Goal: Task Accomplishment & Management: Manage account settings

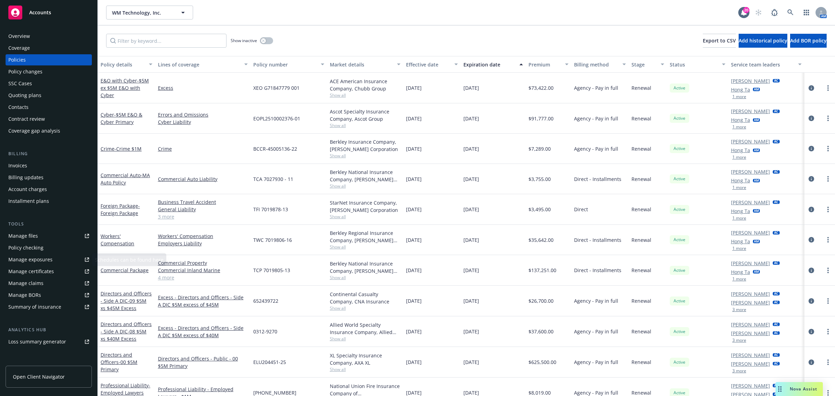
click at [32, 269] on div "Manage certificates" at bounding box center [31, 271] width 46 height 11
click at [21, 37] on div "Overview" at bounding box center [19, 36] width 22 height 11
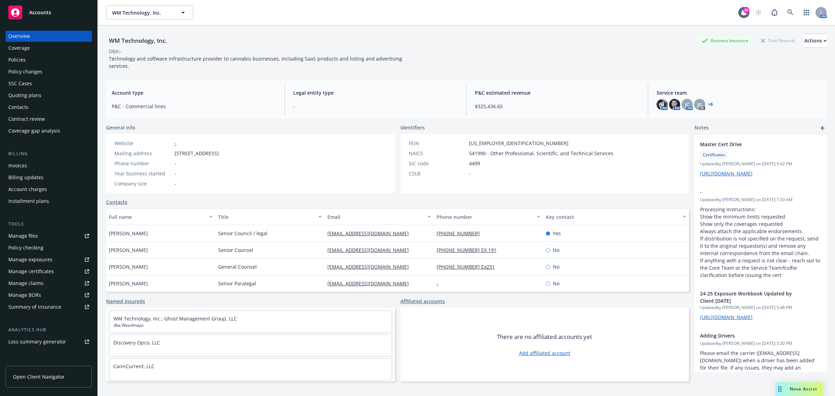
click at [21, 272] on div "Manage certificates" at bounding box center [31, 271] width 46 height 11
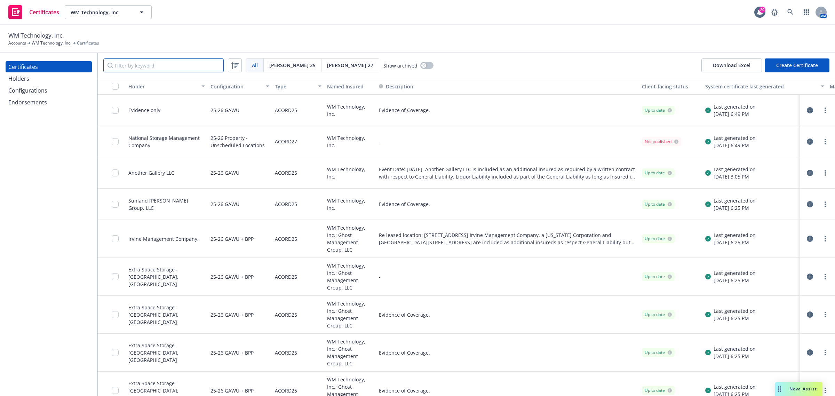
click at [192, 72] on input "Filter by keyword" at bounding box center [163, 65] width 120 height 14
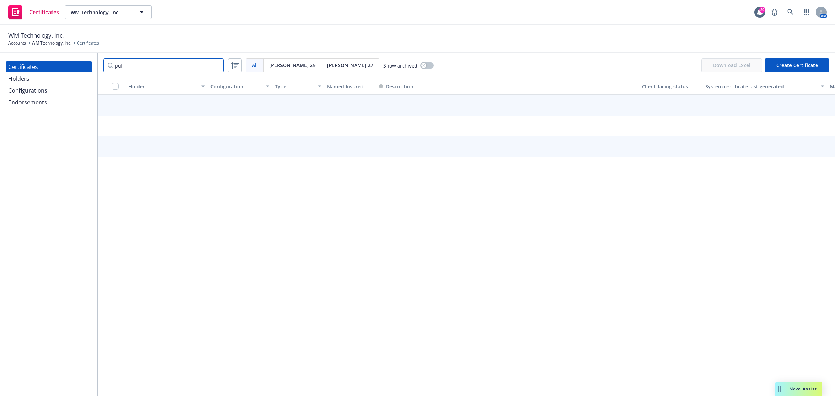
type input "puff"
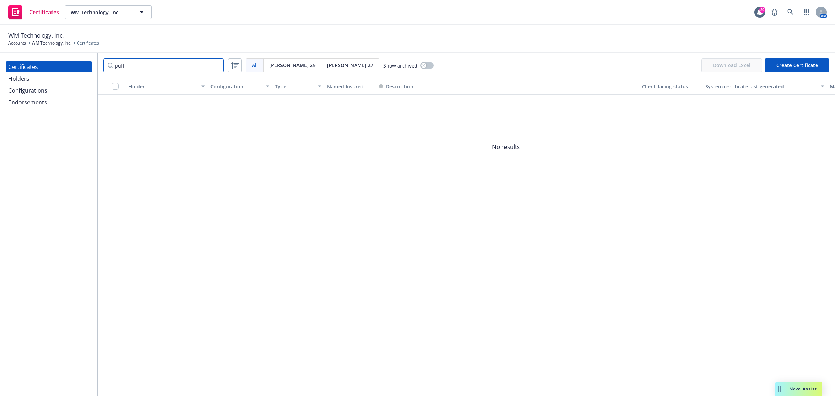
click at [216, 65] on input "puff" at bounding box center [163, 65] width 120 height 14
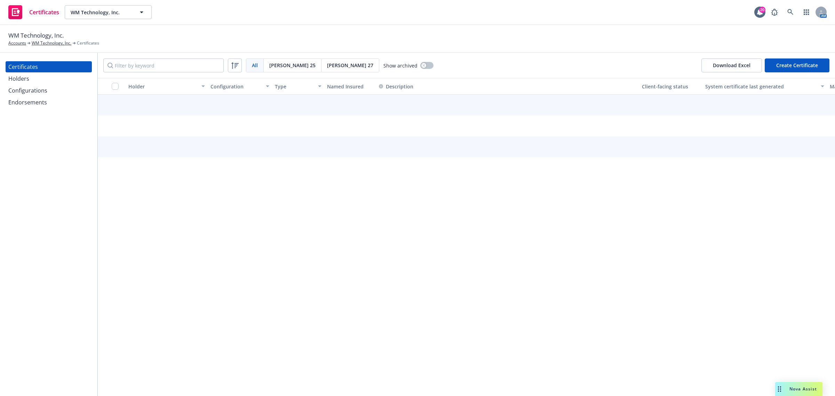
click at [56, 82] on div "Holders" at bounding box center [48, 78] width 81 height 11
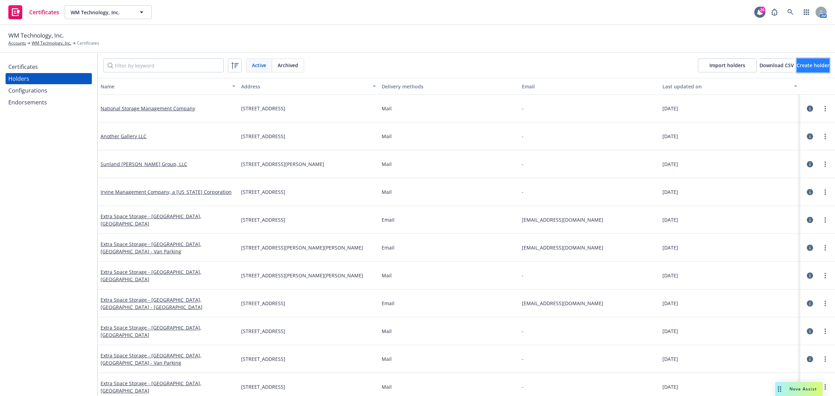
click at [796, 62] on span "Create holder" at bounding box center [812, 65] width 33 height 7
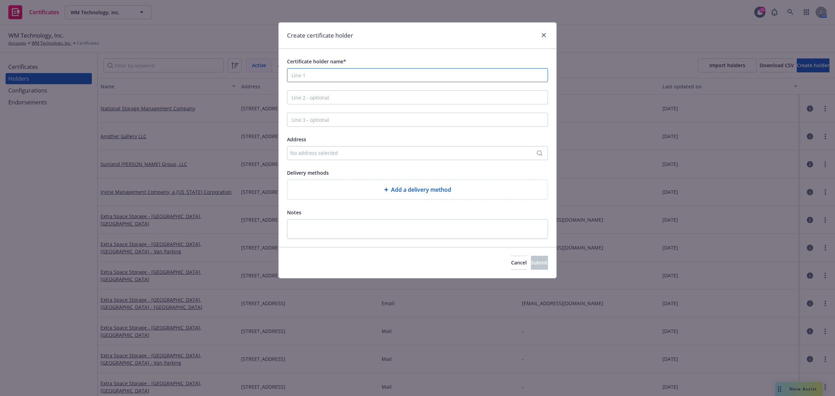
click at [319, 79] on input "Certificate holder name*" at bounding box center [417, 75] width 261 height 14
paste input "Puff Corp."
click at [323, 79] on input "Puff Corp." at bounding box center [417, 75] width 261 height 14
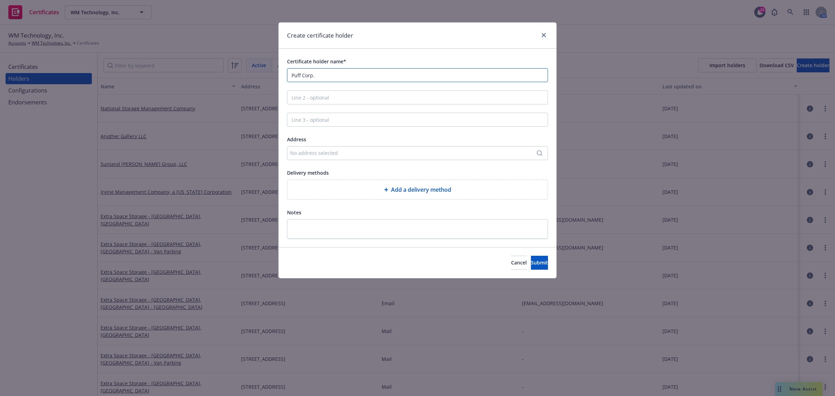
paste input "Ghost Management Group, LLC dba Weedmaps"
type input "Ghost Management Group, LLC dba Weedmaps"
click at [323, 157] on div "No address selected" at bounding box center [417, 153] width 261 height 14
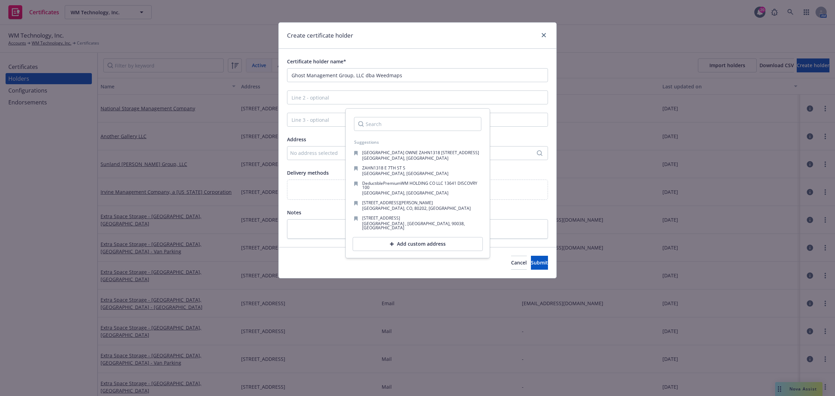
click at [396, 246] on div "Add custom address" at bounding box center [418, 244] width 130 height 14
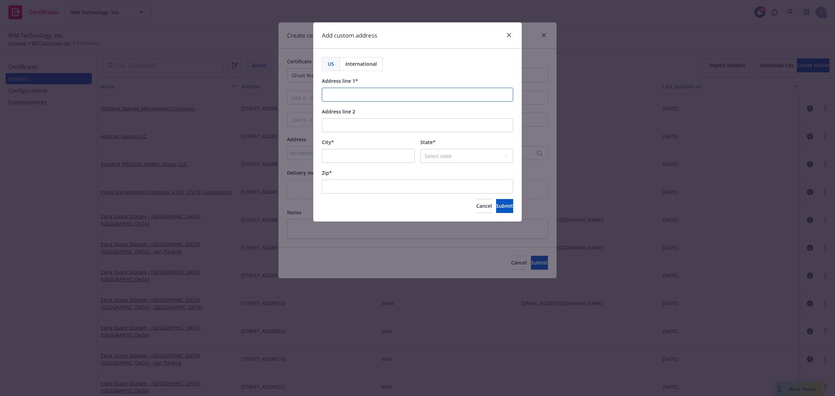
click at [353, 89] on input "Address line 1*" at bounding box center [417, 95] width 191 height 14
paste input "41 Discovery"
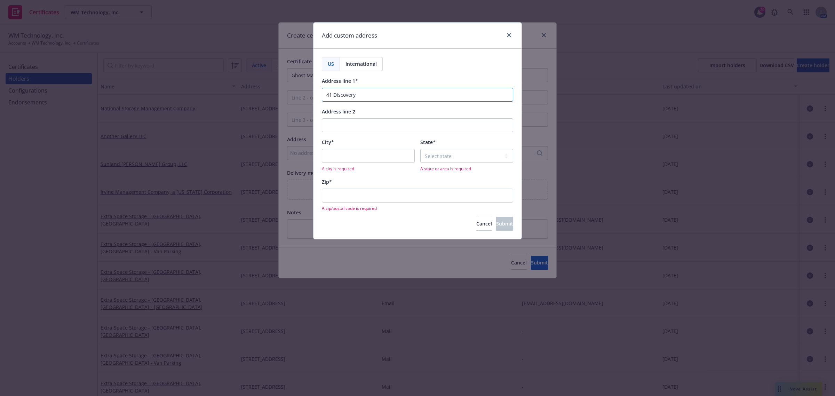
type input "41 Discovery"
click at [396, 150] on input "City*" at bounding box center [368, 156] width 93 height 14
paste input ": Irvine State"
click at [329, 157] on input ": Irvine State" at bounding box center [368, 156] width 93 height 14
type input "Irvine State"
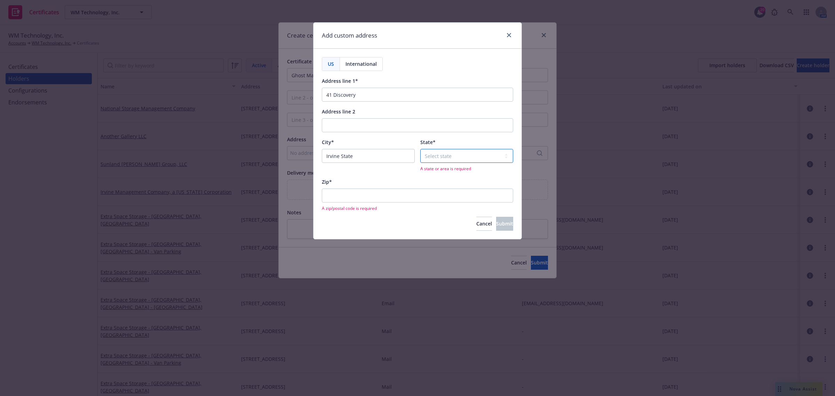
click at [449, 156] on select "Select state Alabama Alaska American Samoa Arizona Arkansas Baker Island Califo…" at bounding box center [466, 156] width 93 height 14
select select "CA"
click at [448, 155] on select "Select state Alabama Alaska American Samoa Arizona Arkansas Baker Island Califo…" at bounding box center [466, 156] width 93 height 14
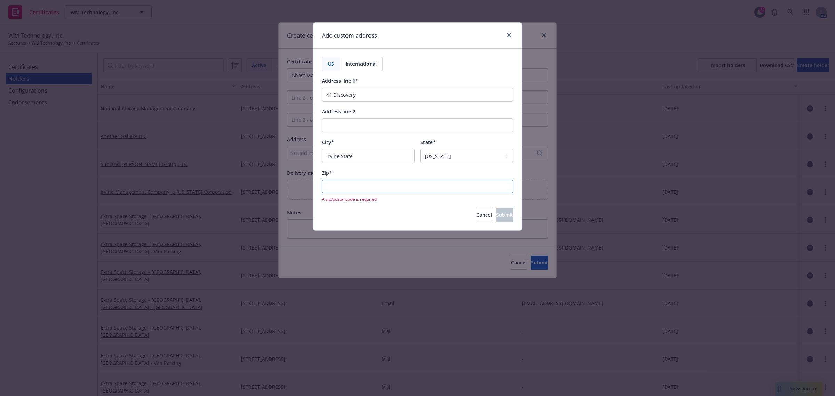
click at [395, 187] on input "Zip*" at bounding box center [417, 186] width 191 height 14
paste input "92618"
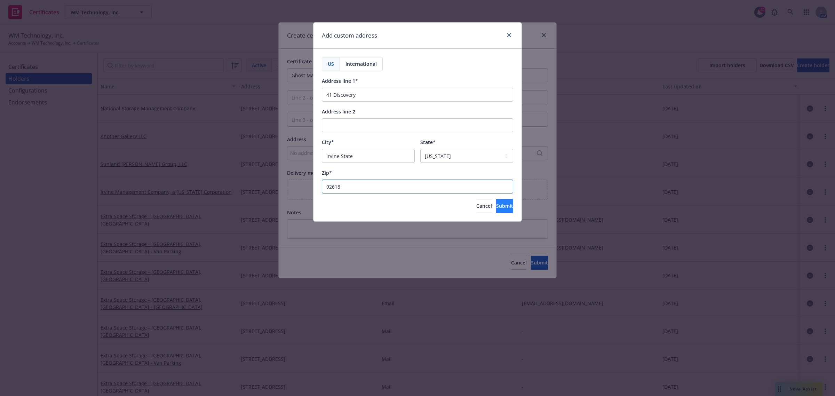
type input "92618"
drag, startPoint x: 494, startPoint y: 210, endPoint x: 447, endPoint y: 217, distance: 47.7
click at [496, 210] on button "Submit" at bounding box center [504, 206] width 17 height 14
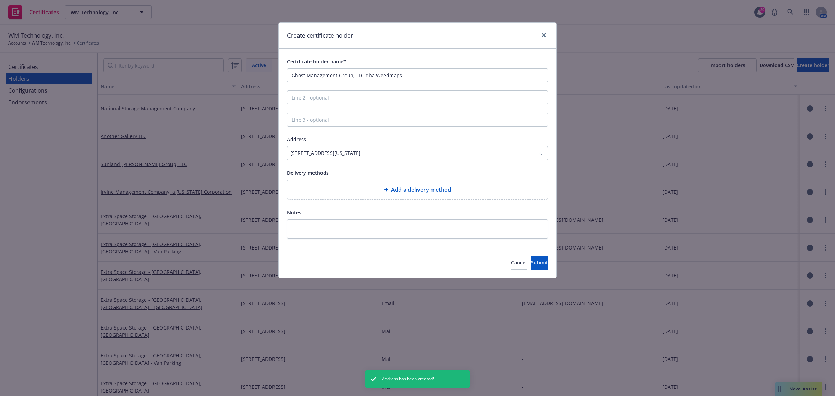
click at [343, 191] on div "Add a delivery method" at bounding box center [417, 189] width 249 height 8
select select "EMAIL"
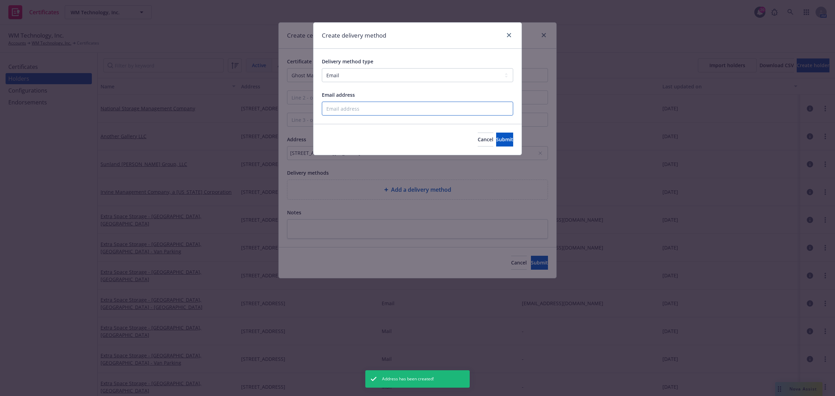
click at [374, 105] on input "Email address" at bounding box center [417, 109] width 191 height 14
paste input "MZahn@Weedmaps.com"
type input "MZahn@Weedmaps.com"
click at [500, 143] on button "Submit" at bounding box center [504, 139] width 17 height 14
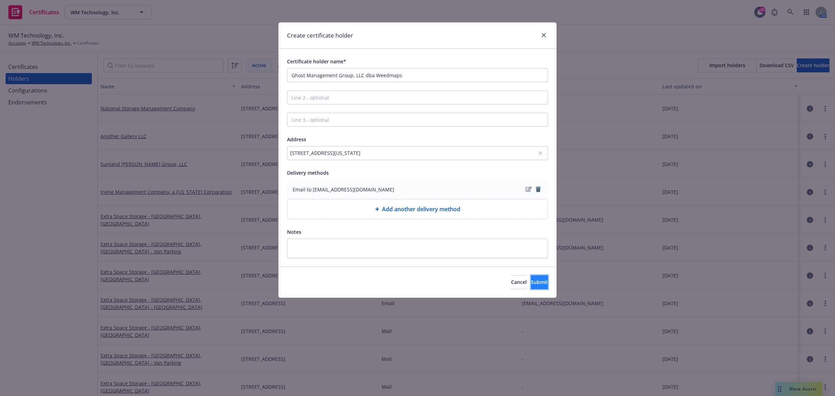
click at [536, 281] on span "Submit" at bounding box center [539, 282] width 17 height 7
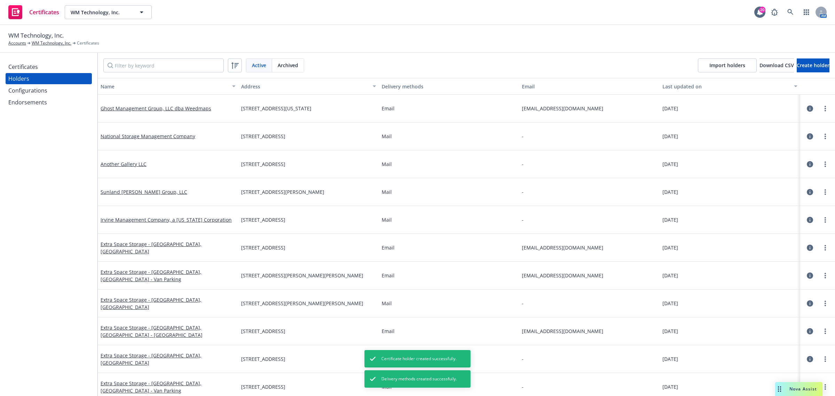
click at [17, 63] on div "Certificates" at bounding box center [23, 66] width 30 height 11
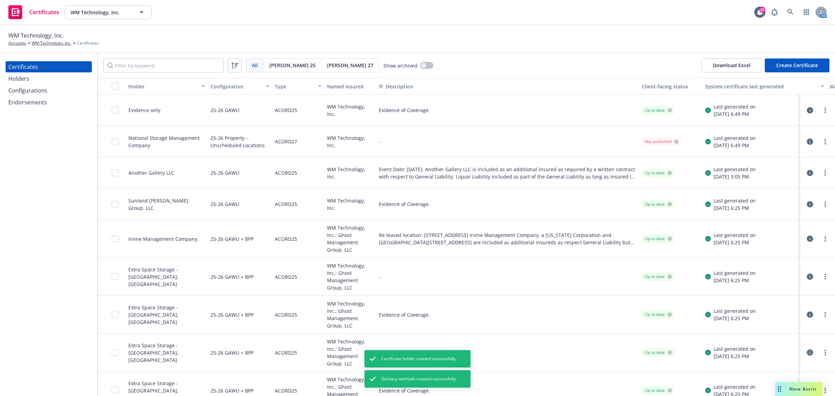
click at [800, 62] on button "Create Certificate" at bounding box center [796, 65] width 65 height 14
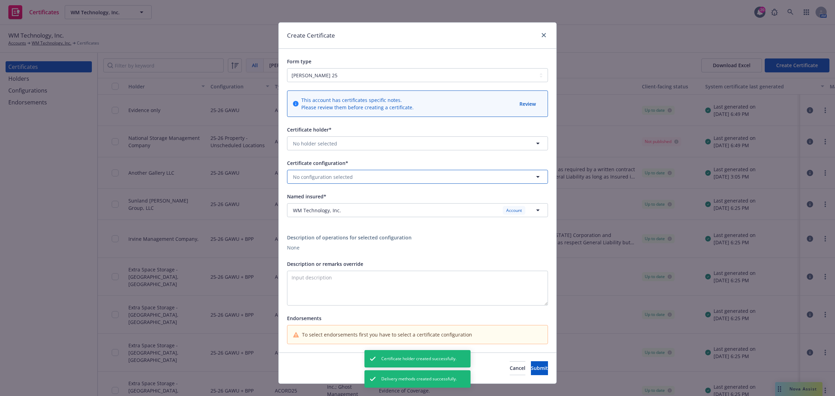
click at [366, 174] on button "No configuration selected" at bounding box center [417, 177] width 261 height 14
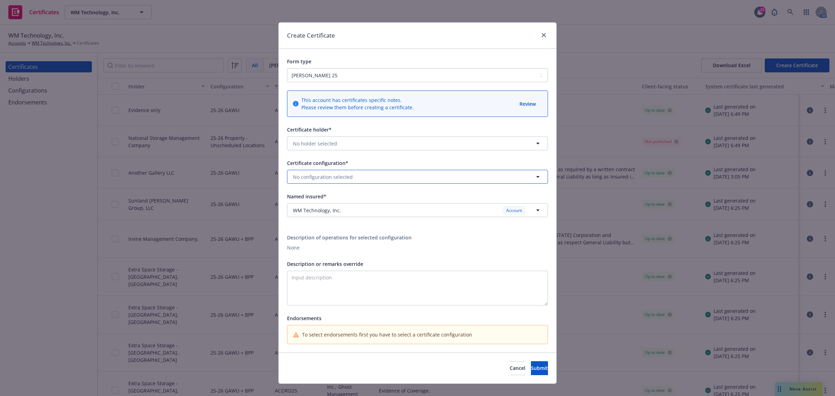
click at [439, 178] on button "No configuration selected" at bounding box center [417, 177] width 261 height 14
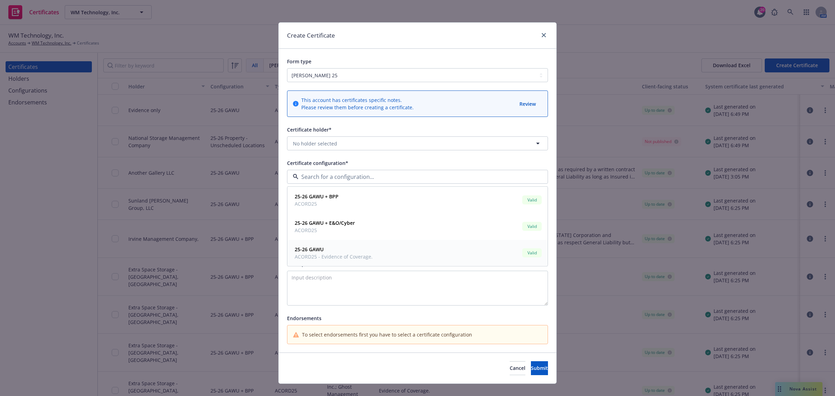
click at [415, 247] on div "25-26 GAWU ACORD25 - Evidence of Coverage. Valid" at bounding box center [417, 252] width 251 height 17
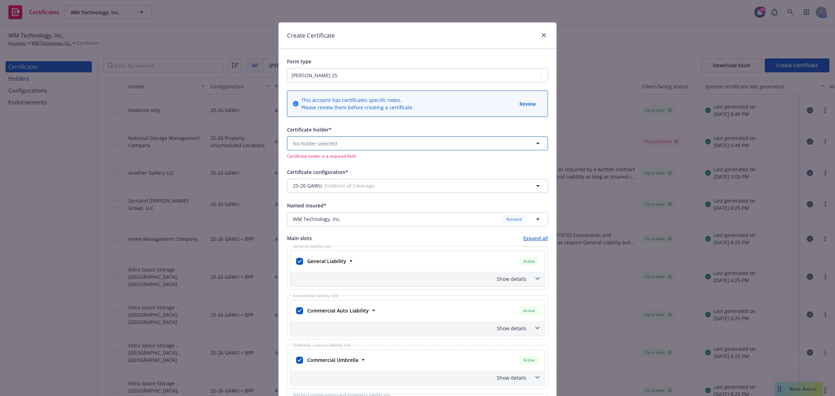
click at [346, 144] on button "No holder selected" at bounding box center [417, 143] width 261 height 14
type input "GHO"
click at [345, 160] on strong "Ghost Management Group, LLC dba Weedmaps" at bounding box center [351, 163] width 113 height 7
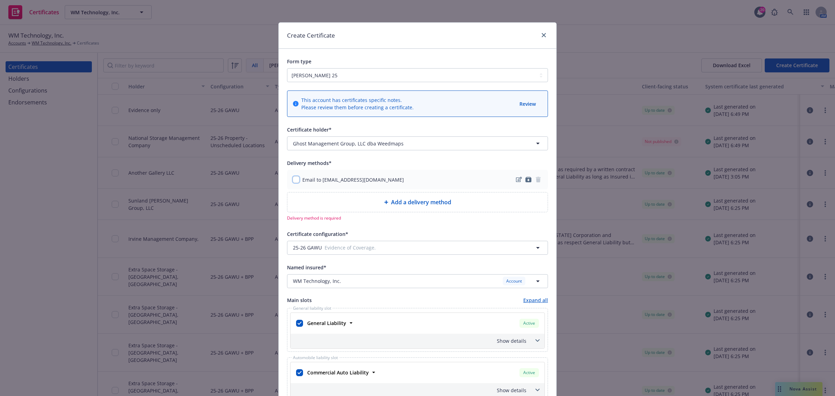
click at [294, 181] on input "checkbox" at bounding box center [295, 179] width 7 height 7
checkbox input "true"
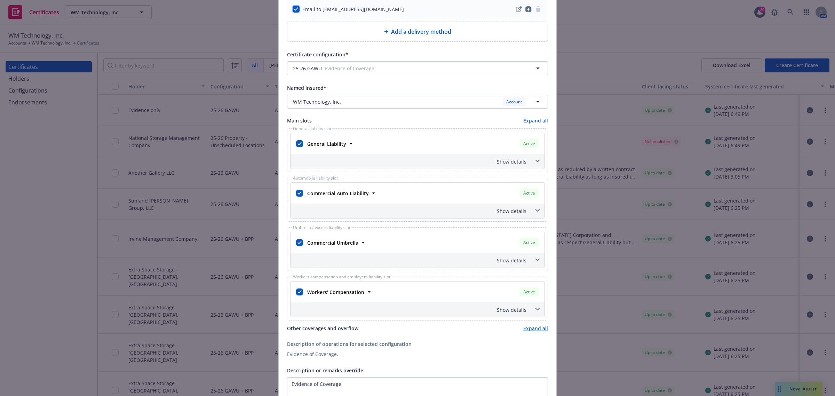
scroll to position [174, 0]
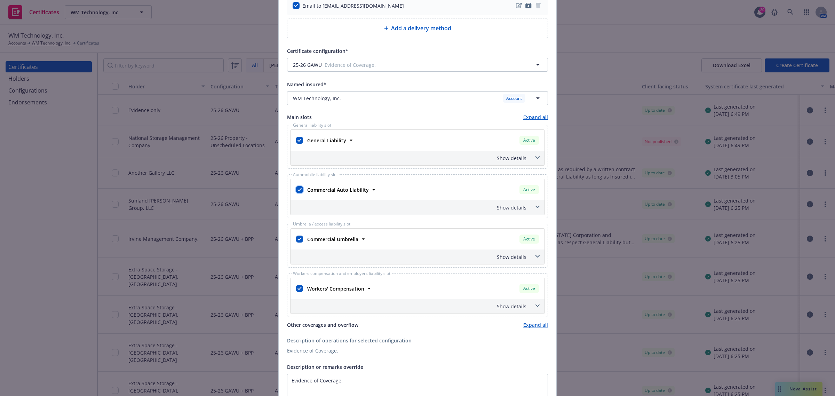
click at [296, 191] on input "checkbox" at bounding box center [299, 189] width 7 height 7
checkbox input "false"
drag, startPoint x: 295, startPoint y: 241, endPoint x: 301, endPoint y: 258, distance: 18.0
click at [296, 242] on input "checkbox" at bounding box center [299, 238] width 7 height 7
checkbox input "false"
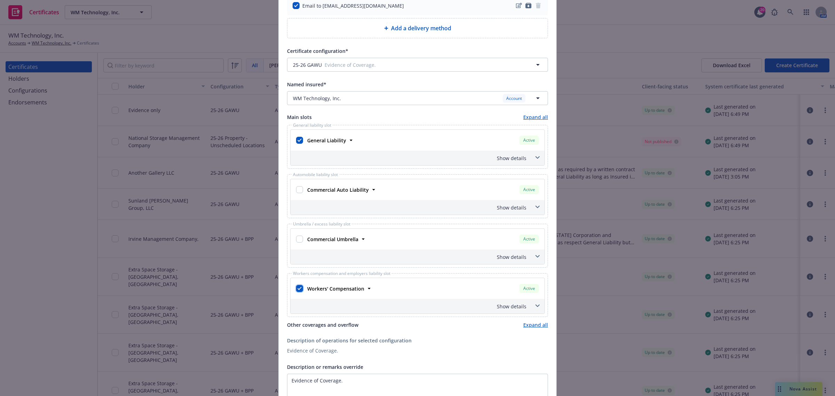
click at [296, 292] on input "checkbox" at bounding box center [299, 288] width 7 height 7
checkbox input "false"
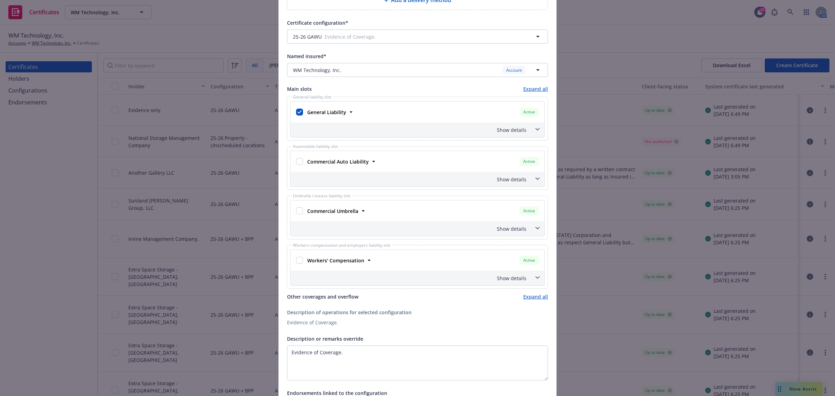
scroll to position [217, 0]
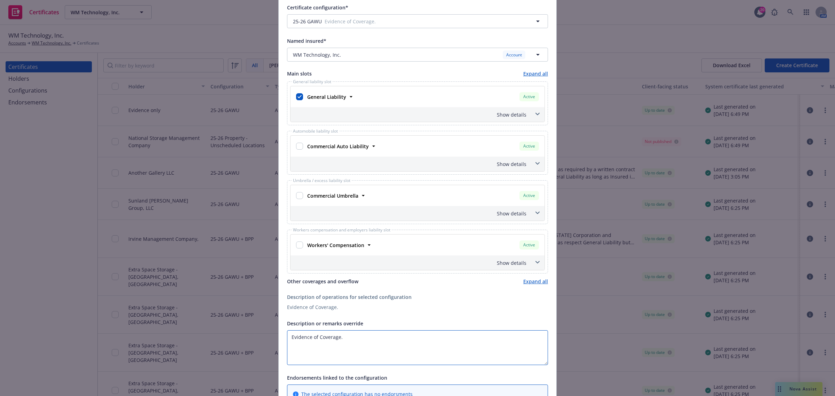
click at [368, 331] on textarea "Evidence of Coverage." at bounding box center [417, 347] width 261 height 35
paste textarea "Puffcon 2025 (“Event”)"
click at [345, 339] on textarea "RE: Puffcon 2025 (“Event”)" at bounding box center [417, 347] width 261 height 35
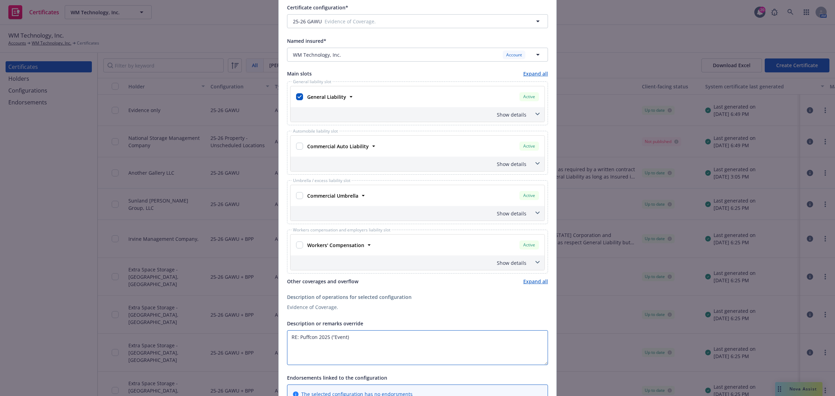
click at [331, 338] on textarea "RE: Puffcon 2025 (“Event)" at bounding box center [417, 347] width 261 height 35
click at [349, 338] on textarea "RE: Puffcon 2025 (Event)" at bounding box center [417, 347] width 261 height 35
paste textarea "October 4-5, 2025"
click at [434, 336] on textarea "RE: Puffcon 2025 (Event), October 4-5, 2025." at bounding box center [417, 347] width 261 height 35
paste textarea ": Los Angeles Center Studios, 1201 W. 5 th Street, Los Angeles, CA 90017"
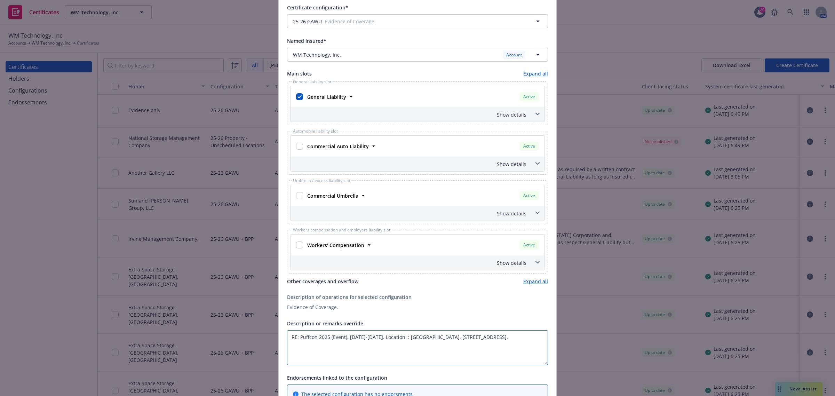
click at [287, 348] on textarea "RE: Puffcon 2025 (Event), October 4-5, 2025. Location: : Los Angeles Center Stu…" at bounding box center [417, 347] width 261 height 35
type textarea "RE: Puffcon 2025 (Event), October 4-5, 2025. Location: : Los Angeles Center Stu…"
click at [533, 112] on span at bounding box center [537, 113] width 11 height 11
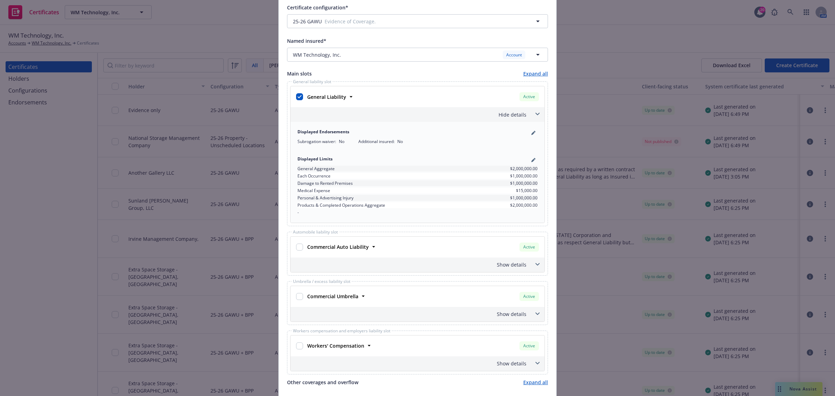
click at [534, 113] on span at bounding box center [537, 113] width 11 height 11
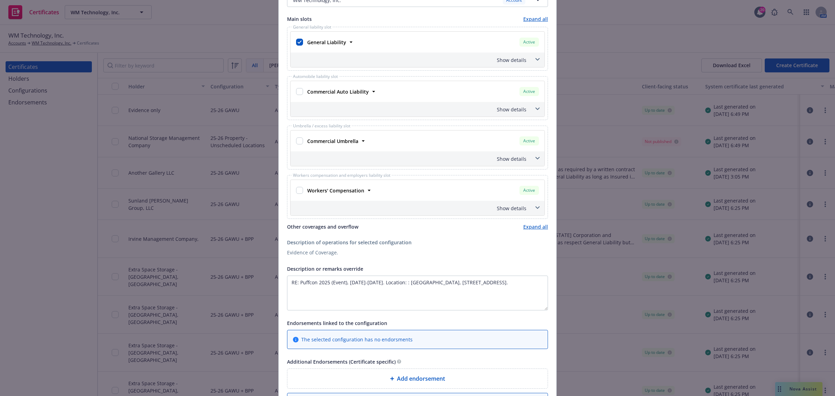
scroll to position [371, 0]
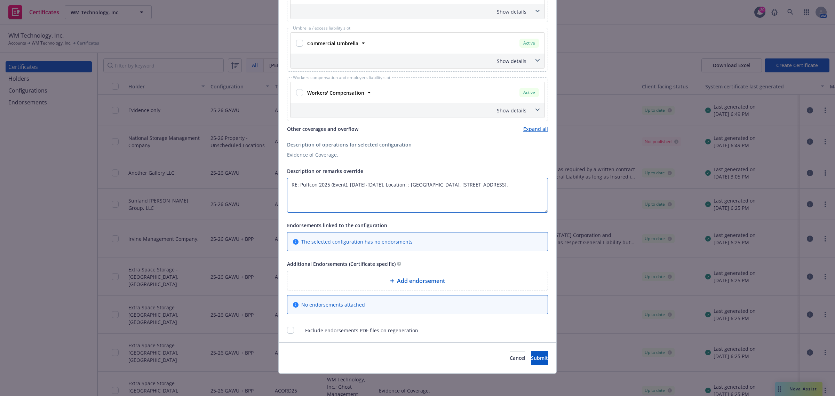
click at [402, 197] on textarea "RE: Puffcon 2025 (Event), October 4-5, 2025. Location: : Los Angeles Center Stu…" at bounding box center [417, 195] width 261 height 35
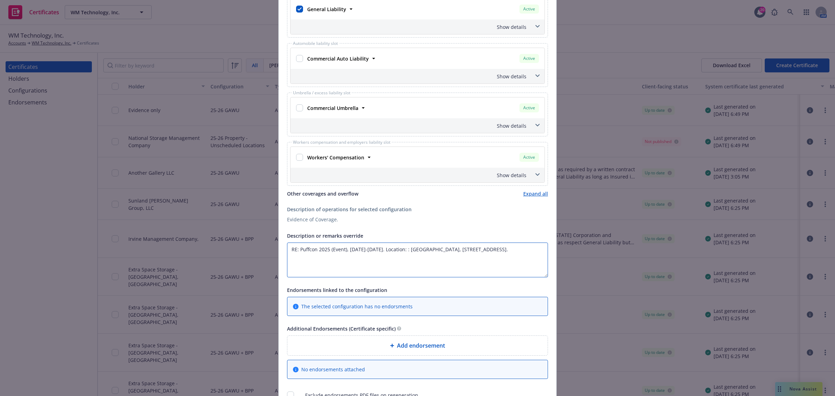
scroll to position [348, 0]
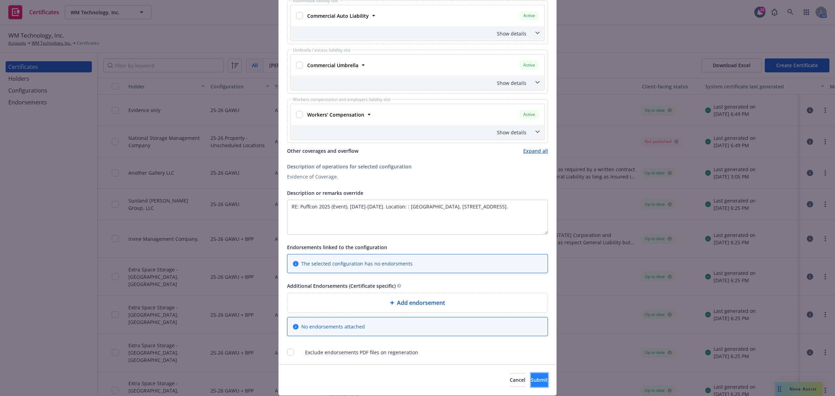
click at [531, 383] on span "Submit" at bounding box center [539, 379] width 17 height 7
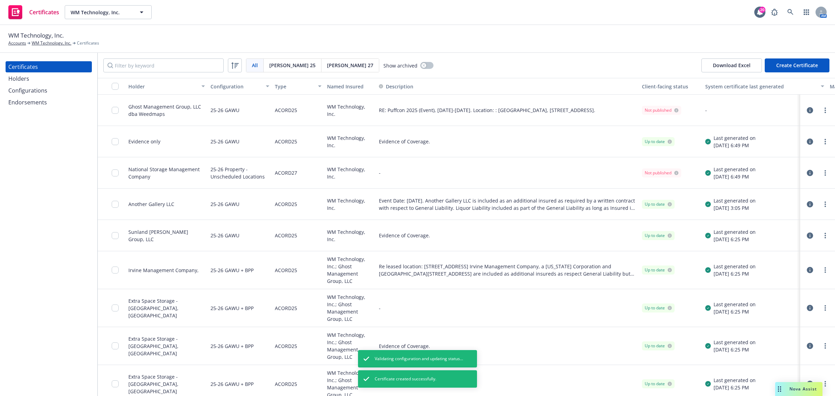
click at [821, 106] on div at bounding box center [825, 110] width 8 height 8
click at [824, 112] on circle "more" at bounding box center [824, 112] width 1 height 1
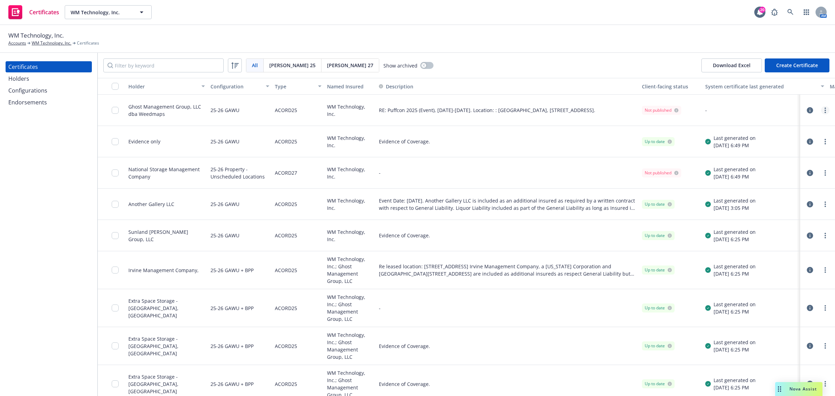
click at [824, 110] on circle "more" at bounding box center [824, 110] width 1 height 1
click at [752, 235] on link "Preview a new version" at bounding box center [766, 235] width 111 height 14
click at [805, 106] on button "button" at bounding box center [809, 110] width 8 height 8
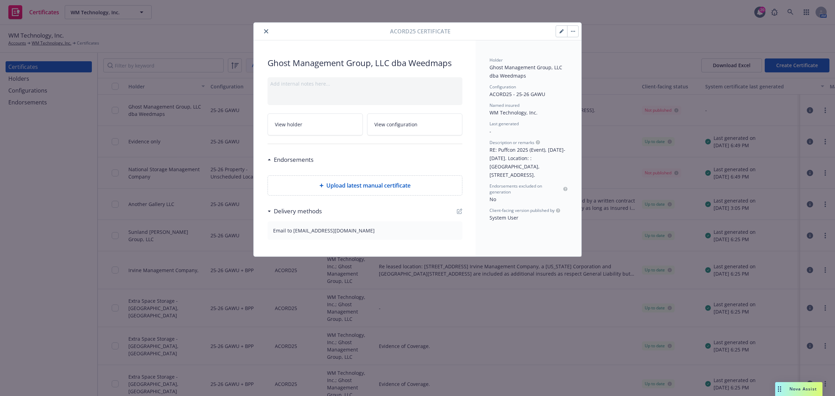
click at [560, 31] on icon "button" at bounding box center [560, 31] width 3 height 3
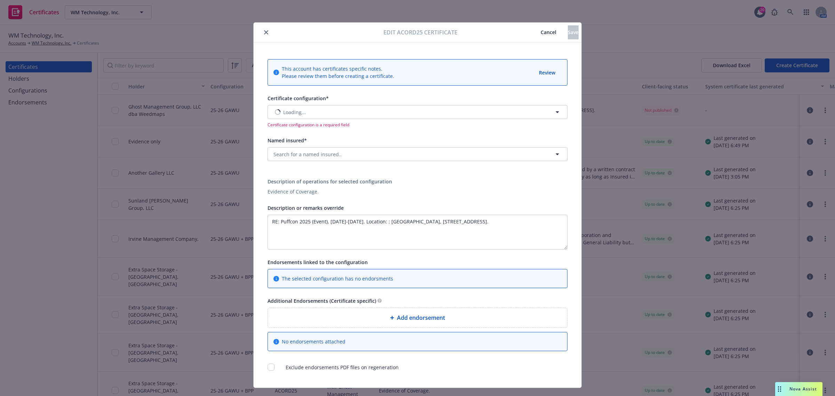
type input "[object Object]"
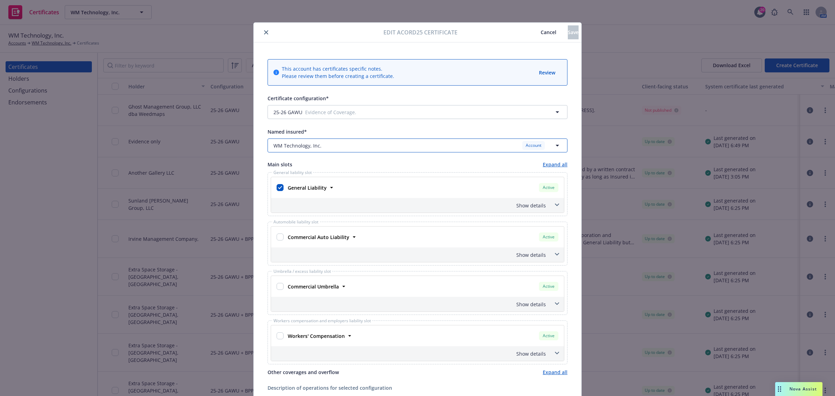
click at [460, 139] on button "WM Technology, Inc. Account" at bounding box center [417, 145] width 300 height 14
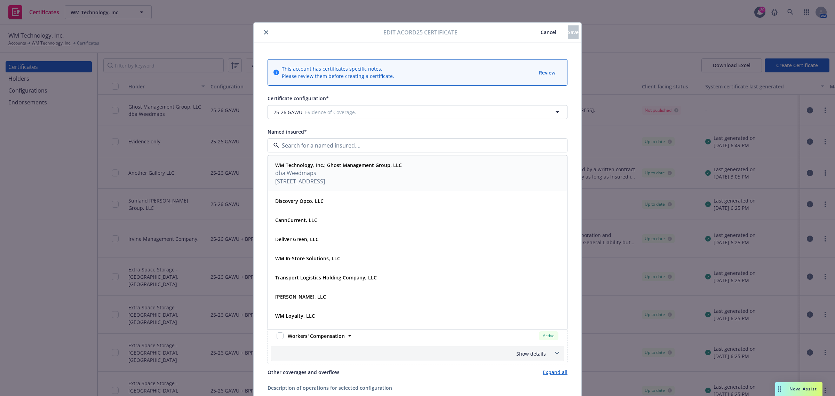
click at [477, 170] on div "WM Technology, Inc.; Ghost Management Group, LLC dba Weedmaps 41 Discovery Irvi…" at bounding box center [417, 173] width 290 height 27
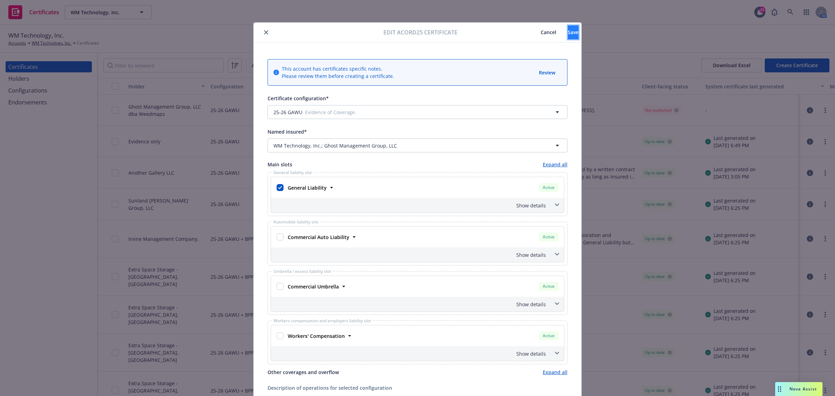
click at [568, 30] on span "Save" at bounding box center [573, 32] width 11 height 7
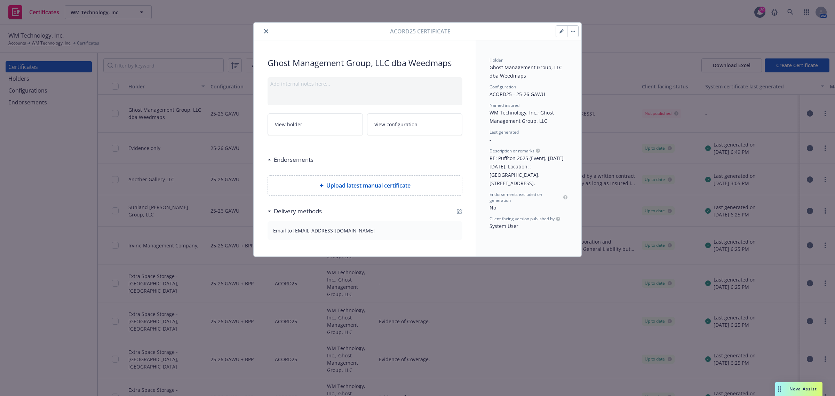
click at [319, 127] on link "View holder" at bounding box center [314, 124] width 95 height 22
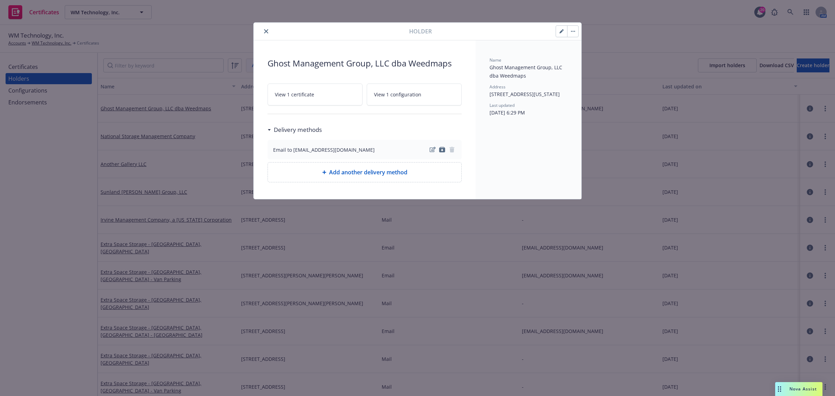
click at [559, 32] on icon "button" at bounding box center [561, 31] width 4 height 4
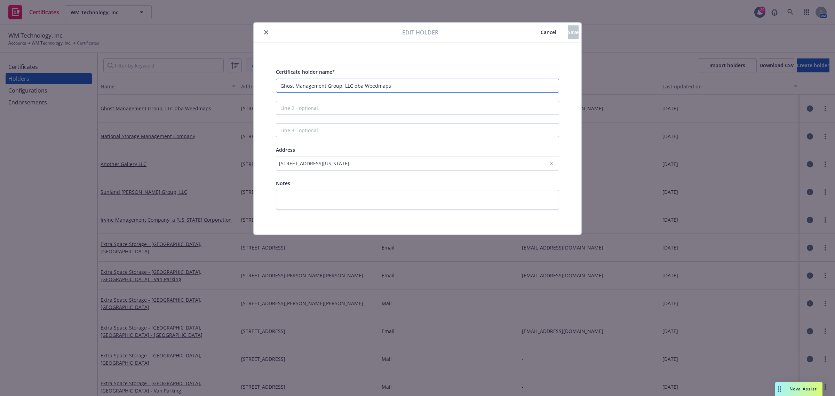
click at [323, 86] on input "Ghost Management Group, LLC dba Weedmaps" at bounding box center [417, 86] width 283 height 14
paste input "Puff Corp"
click at [328, 86] on input "Puff Corp" at bounding box center [417, 86] width 283 height 14
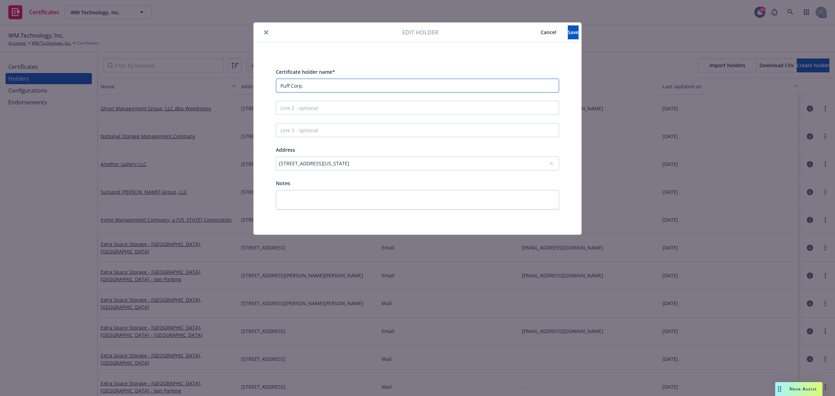
type input "Puff Corp."
click at [412, 163] on div "41 Discovery, Irvine State, CA, 92618, USA" at bounding box center [414, 163] width 270 height 7
click at [412, 170] on div "Add custom address" at bounding box center [418, 169] width 130 height 14
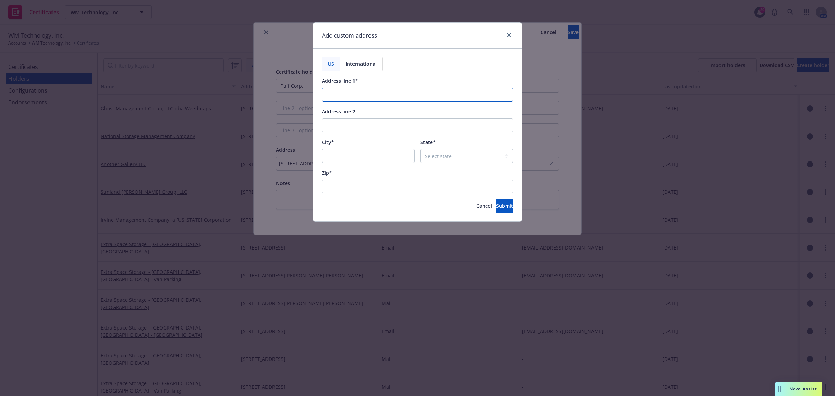
click at [344, 94] on input "Address line 1*" at bounding box center [417, 95] width 191 height 14
paste input "1201 W. 5th Street, Suite 800"
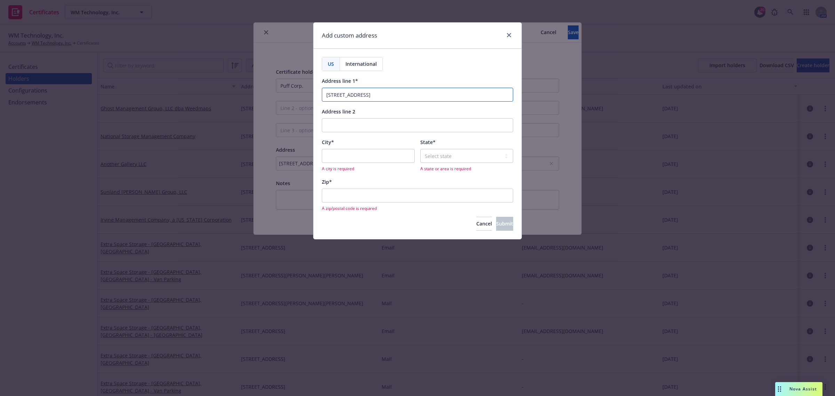
type input "1201 W. 5th Street, Suite 800"
click at [378, 158] on input "City*" at bounding box center [368, 156] width 93 height 14
paste input "Los Angeles"
type input "Los Angeles"
click at [448, 156] on select "Select state Alabama Alaska American Samoa Arizona Arkansas Baker Island Califo…" at bounding box center [466, 156] width 93 height 14
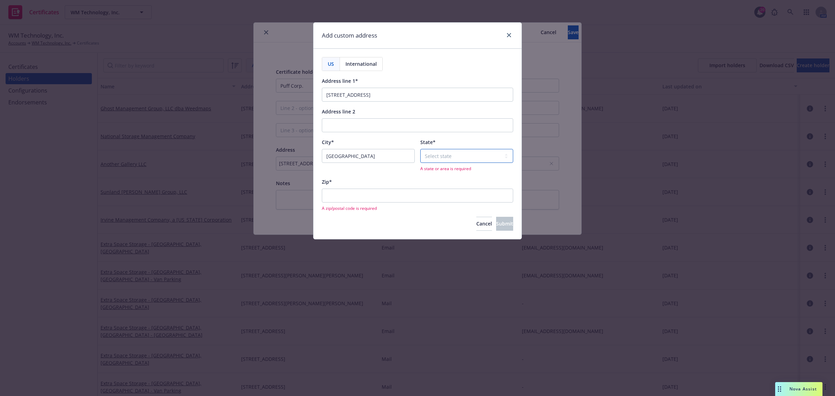
select select "CA"
click at [448, 156] on select "Select state Alabama Alaska American Samoa Arizona Arkansas Baker Island Califo…" at bounding box center [466, 156] width 93 height 14
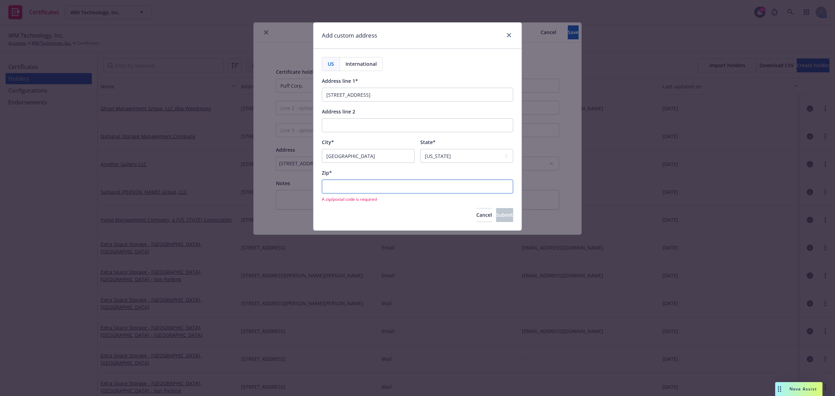
click at [356, 183] on input "Zip*" at bounding box center [417, 186] width 191 height 14
paste input "90017"
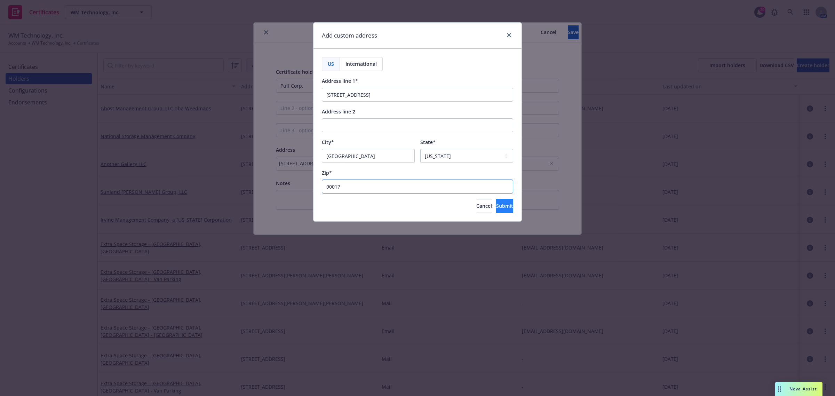
type input "90017"
click at [496, 206] on span "Submit" at bounding box center [504, 205] width 17 height 7
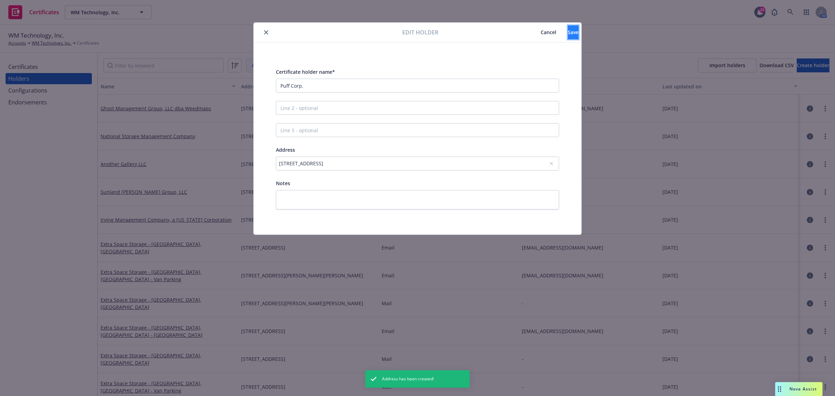
click at [568, 35] on button "Save" at bounding box center [573, 32] width 11 height 14
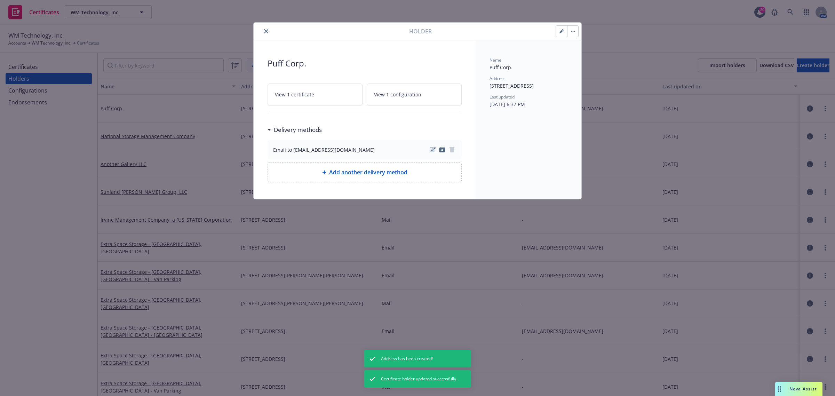
click at [309, 93] on span "View 1 certificate" at bounding box center [294, 94] width 39 height 7
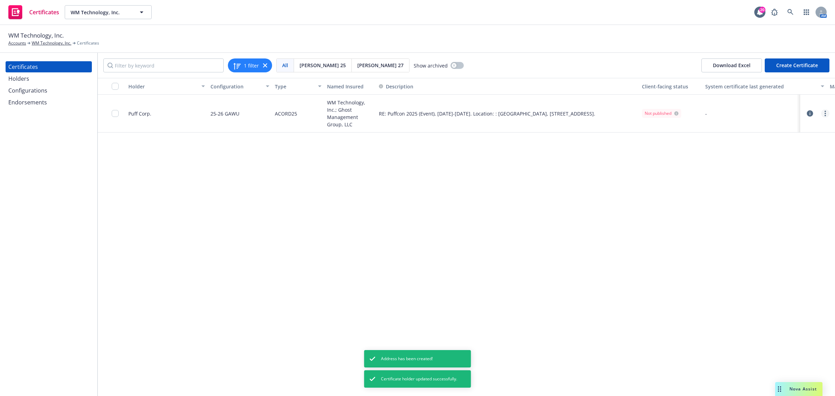
click at [827, 114] on link "more" at bounding box center [825, 113] width 8 height 8
click at [813, 154] on link "Regenerate" at bounding box center [772, 155] width 111 height 14
drag, startPoint x: 554, startPoint y: 226, endPoint x: 657, endPoint y: 194, distance: 108.2
click at [554, 226] on div "Holder Configuration Type Named Insured Description Client-facing status System…" at bounding box center [466, 237] width 737 height 318
click at [825, 114] on icon "more" at bounding box center [824, 114] width 1 height 6
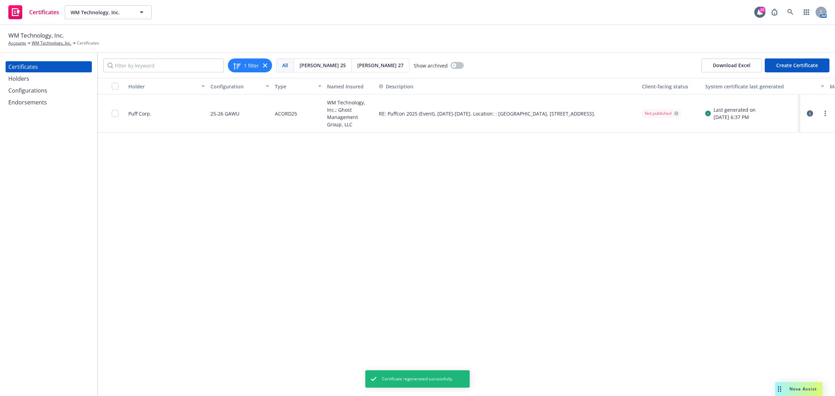
click at [779, 236] on link "Preview a new version" at bounding box center [772, 239] width 111 height 14
click at [685, 282] on div "Holder Configuration Type Named Insured Description Client-facing status System…" at bounding box center [466, 237] width 737 height 318
click at [118, 114] on input "checkbox" at bounding box center [115, 113] width 7 height 7
click at [448, 375] on div "Other actions" at bounding box center [430, 379] width 37 height 13
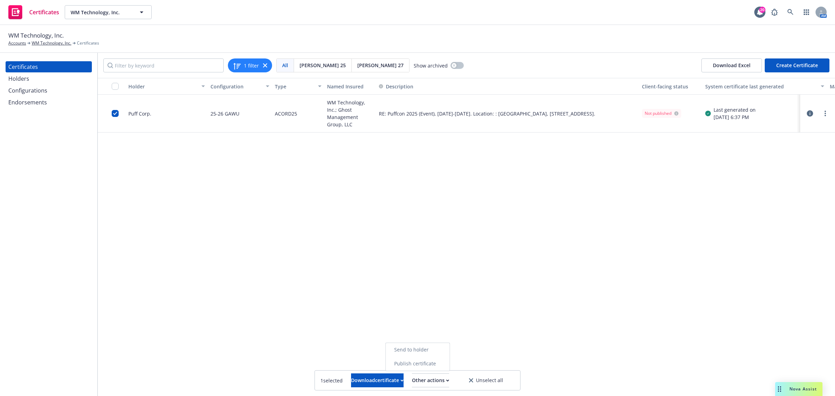
click at [446, 364] on link "Publish certificate" at bounding box center [418, 363] width 64 height 14
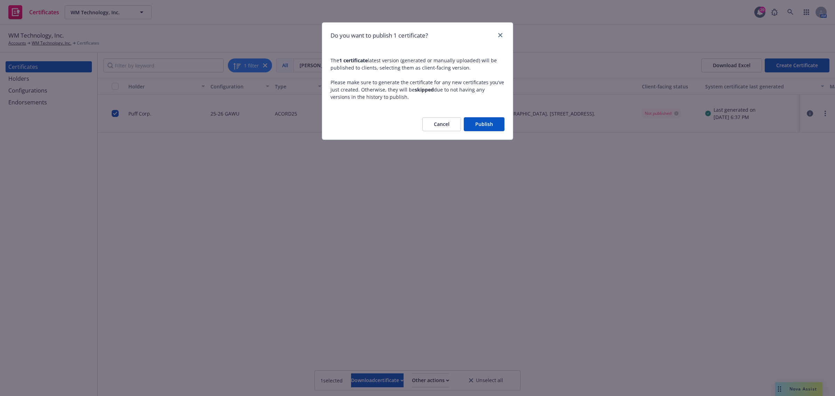
click at [492, 122] on button "Publish" at bounding box center [484, 124] width 41 height 14
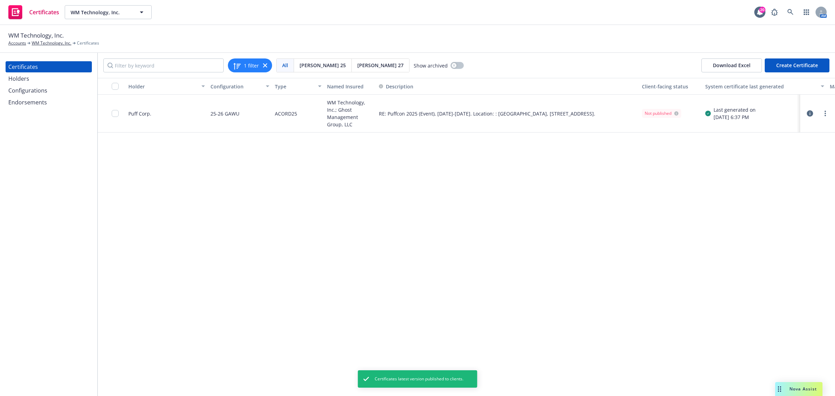
drag, startPoint x: 641, startPoint y: 267, endPoint x: 725, endPoint y: 215, distance: 99.1
click at [641, 266] on div "Holder Configuration Type Named Insured Description Client-facing status System…" at bounding box center [466, 237] width 737 height 318
click at [807, 113] on icon "button" at bounding box center [809, 113] width 6 height 6
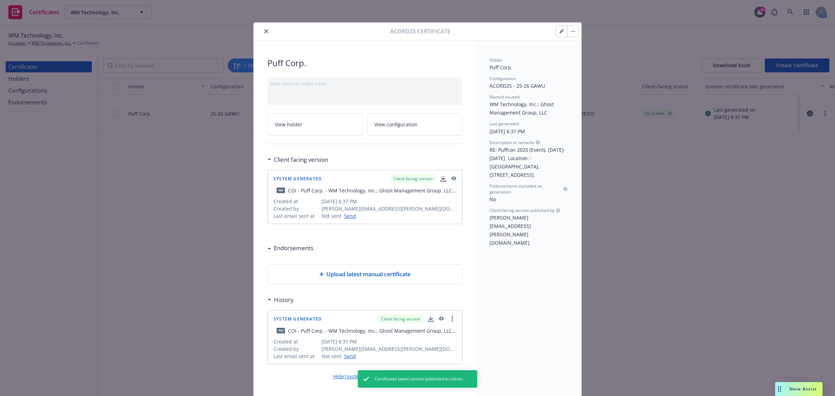
click at [265, 32] on button "close" at bounding box center [266, 31] width 8 height 8
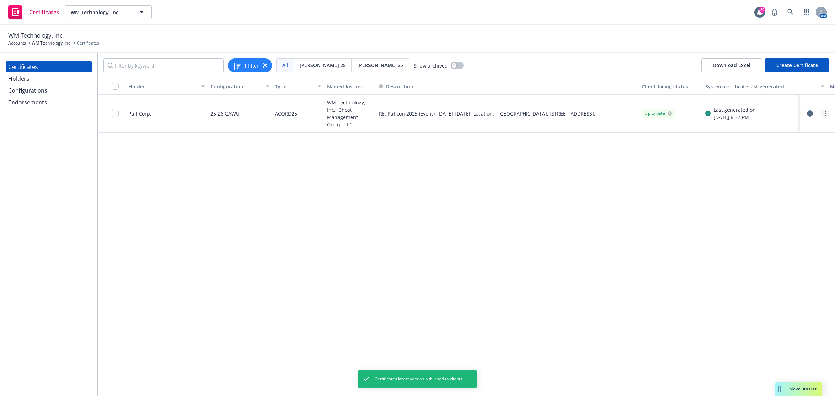
click at [824, 110] on link "more" at bounding box center [825, 113] width 8 height 8
click at [770, 211] on link "Download uneditable generated certificate" at bounding box center [772, 211] width 111 height 14
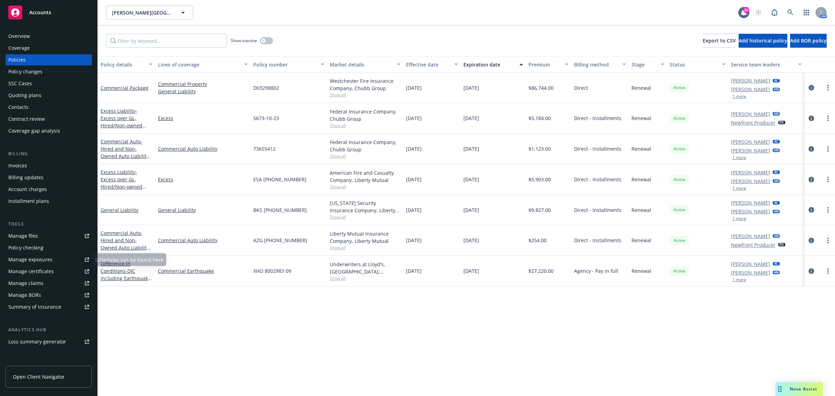
click at [19, 270] on div "Manage certificates" at bounding box center [31, 271] width 46 height 11
click at [23, 37] on div "Overview" at bounding box center [19, 36] width 22 height 11
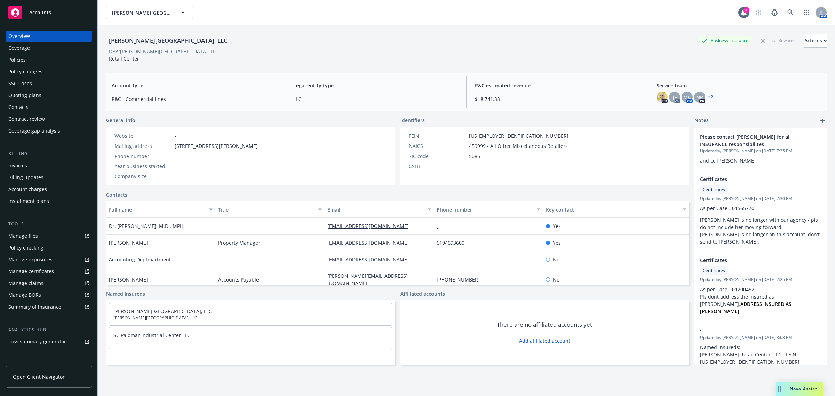
click at [43, 272] on div "Manage certificates" at bounding box center [31, 271] width 46 height 11
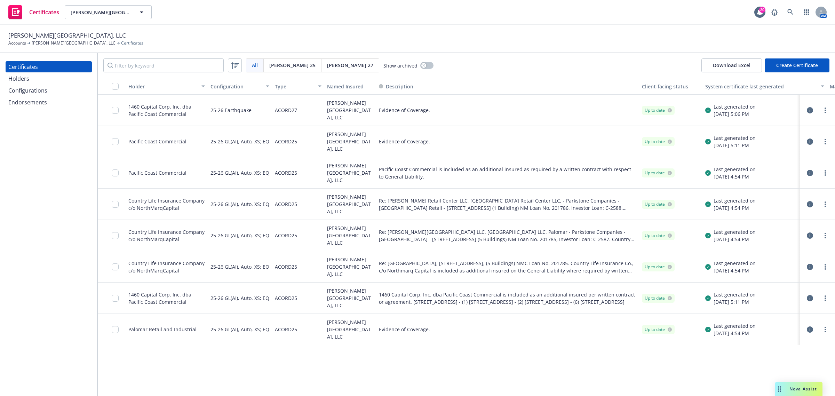
click at [39, 92] on div "Configurations" at bounding box center [27, 90] width 39 height 11
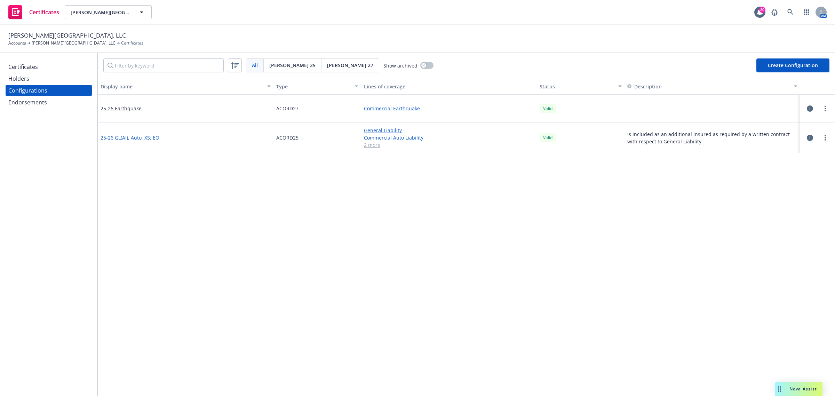
click at [124, 135] on link "25-26 GL(AI), Auto, XS; EQ" at bounding box center [129, 137] width 59 height 7
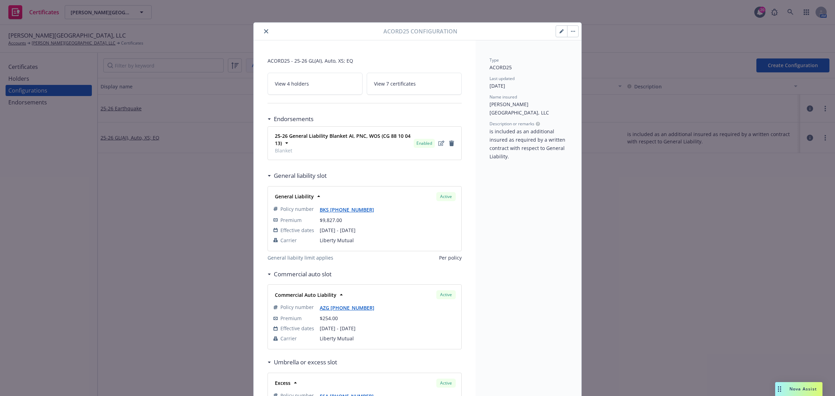
click at [264, 31] on icon "close" at bounding box center [266, 31] width 4 height 4
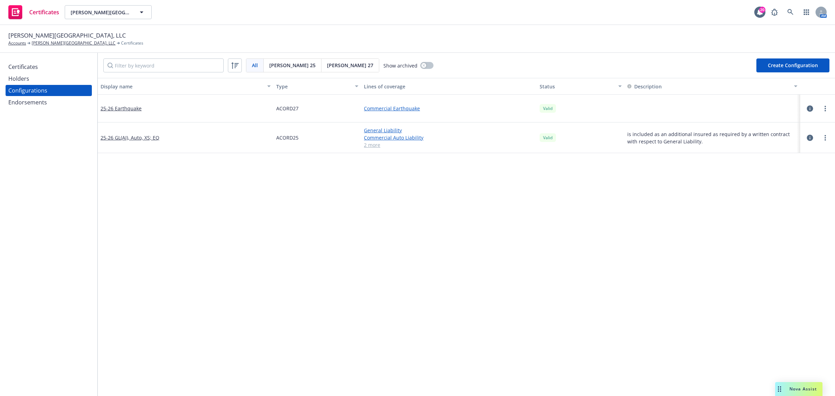
click at [22, 65] on div "Certificates" at bounding box center [23, 66] width 30 height 11
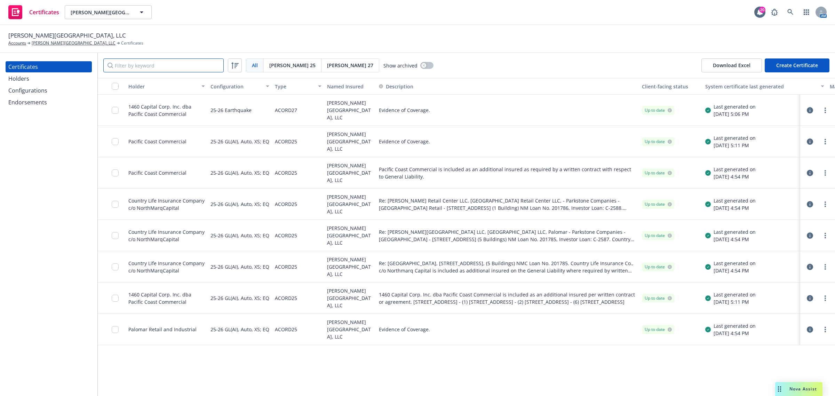
click at [142, 68] on input "Filter by keyword" at bounding box center [163, 65] width 120 height 14
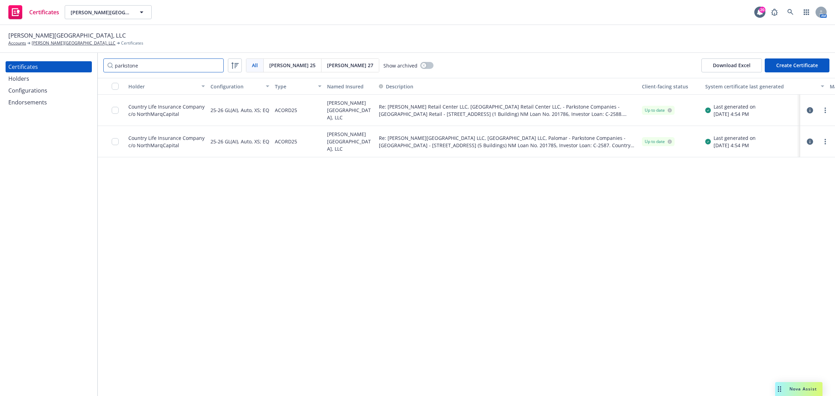
type input "parkstone"
click at [407, 255] on div "Holder Configuration Type Named Insured Description Client-facing status System…" at bounding box center [466, 237] width 737 height 318
click at [258, 249] on div "Holder Configuration Type Named Insured Description Client-facing status System…" at bounding box center [466, 237] width 737 height 318
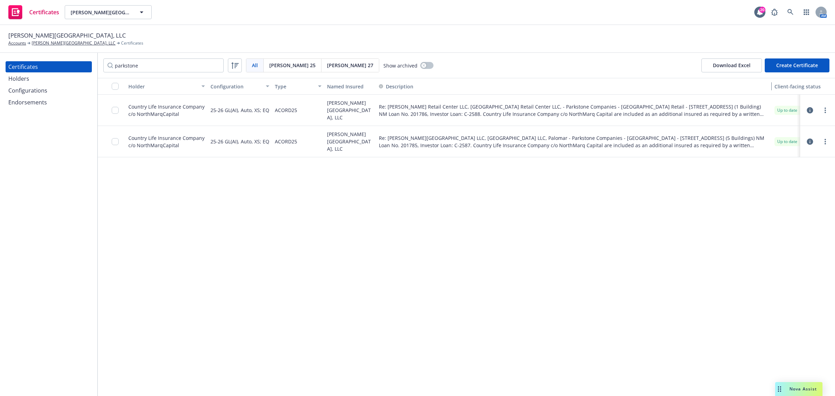
drag, startPoint x: 637, startPoint y: 83, endPoint x: 770, endPoint y: 92, distance: 132.8
click at [770, 92] on button "Description" at bounding box center [573, 86] width 395 height 17
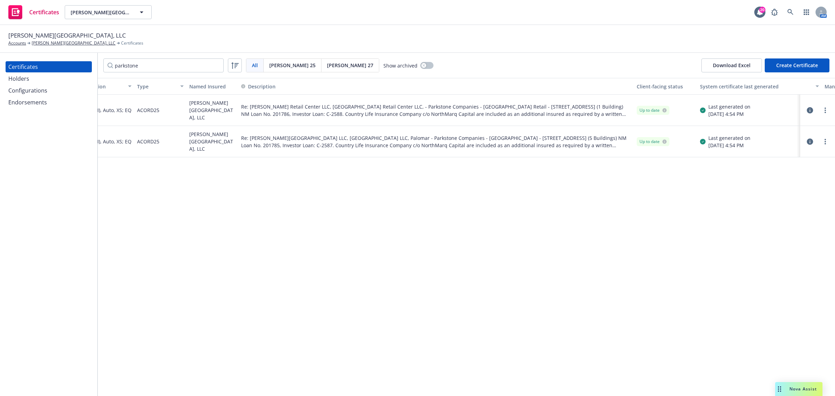
scroll to position [0, 139]
click at [500, 313] on div "Holder Configuration Type Named Insured Description Client-facing status System…" at bounding box center [466, 237] width 737 height 318
click at [498, 314] on div "Holder Configuration Type Named Insured Description Client-facing status System…" at bounding box center [466, 237] width 737 height 318
click at [416, 282] on div "Holder Configuration Type Named Insured Description Client-facing status System…" at bounding box center [466, 237] width 737 height 318
click at [827, 141] on link "more" at bounding box center [825, 141] width 8 height 8
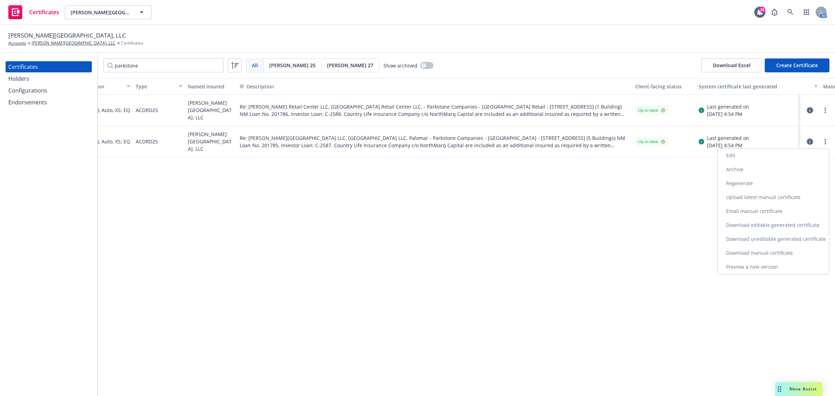
click at [776, 268] on link "Preview a new version" at bounding box center [772, 267] width 111 height 14
click at [391, 234] on div "Holder Configuration Type Named Insured Description Client-facing status System…" at bounding box center [466, 237] width 737 height 318
click at [825, 108] on circle "more" at bounding box center [824, 107] width 1 height 1
click at [753, 207] on link "Download uneditable generated certificate" at bounding box center [772, 208] width 111 height 14
click at [396, 260] on div "Holder Configuration Type Named Insured Description Client-facing status System…" at bounding box center [466, 237] width 737 height 318
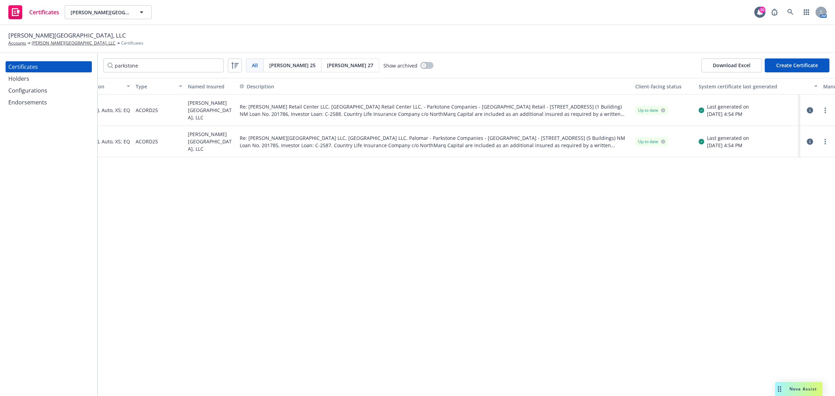
click at [263, 282] on div "Holder Configuration Type Named Insured Description Client-facing status System…" at bounding box center [466, 237] width 737 height 318
click at [451, 284] on div "Holder Configuration Type Named Insured Description Client-facing status System…" at bounding box center [466, 237] width 737 height 318
click at [825, 139] on icon "more" at bounding box center [824, 142] width 1 height 6
click at [774, 240] on link "Download uneditable generated certificate" at bounding box center [772, 239] width 111 height 14
